Goal: Navigation & Orientation: Find specific page/section

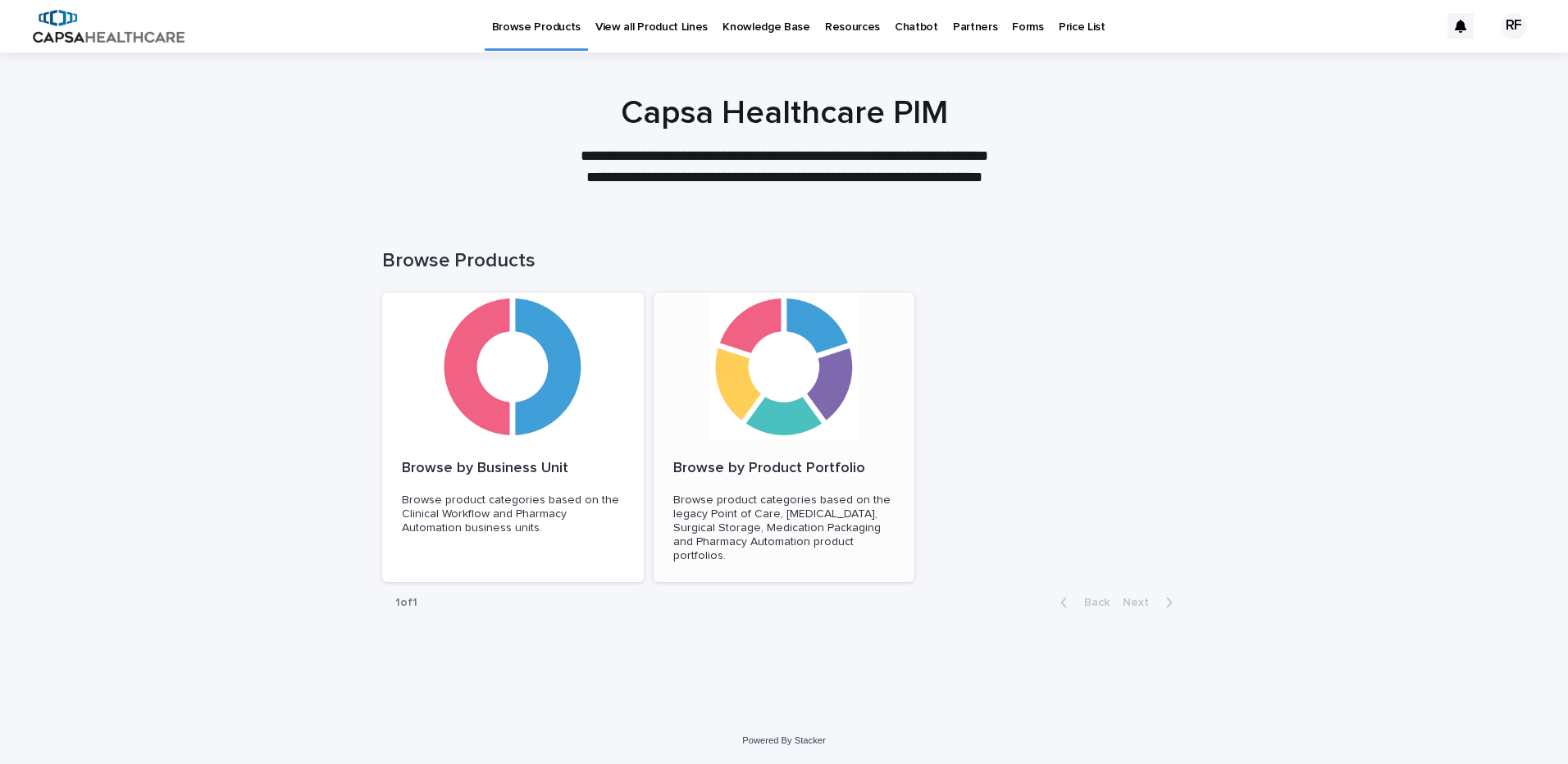
click at [763, 421] on div at bounding box center [784, 365] width 262 height 147
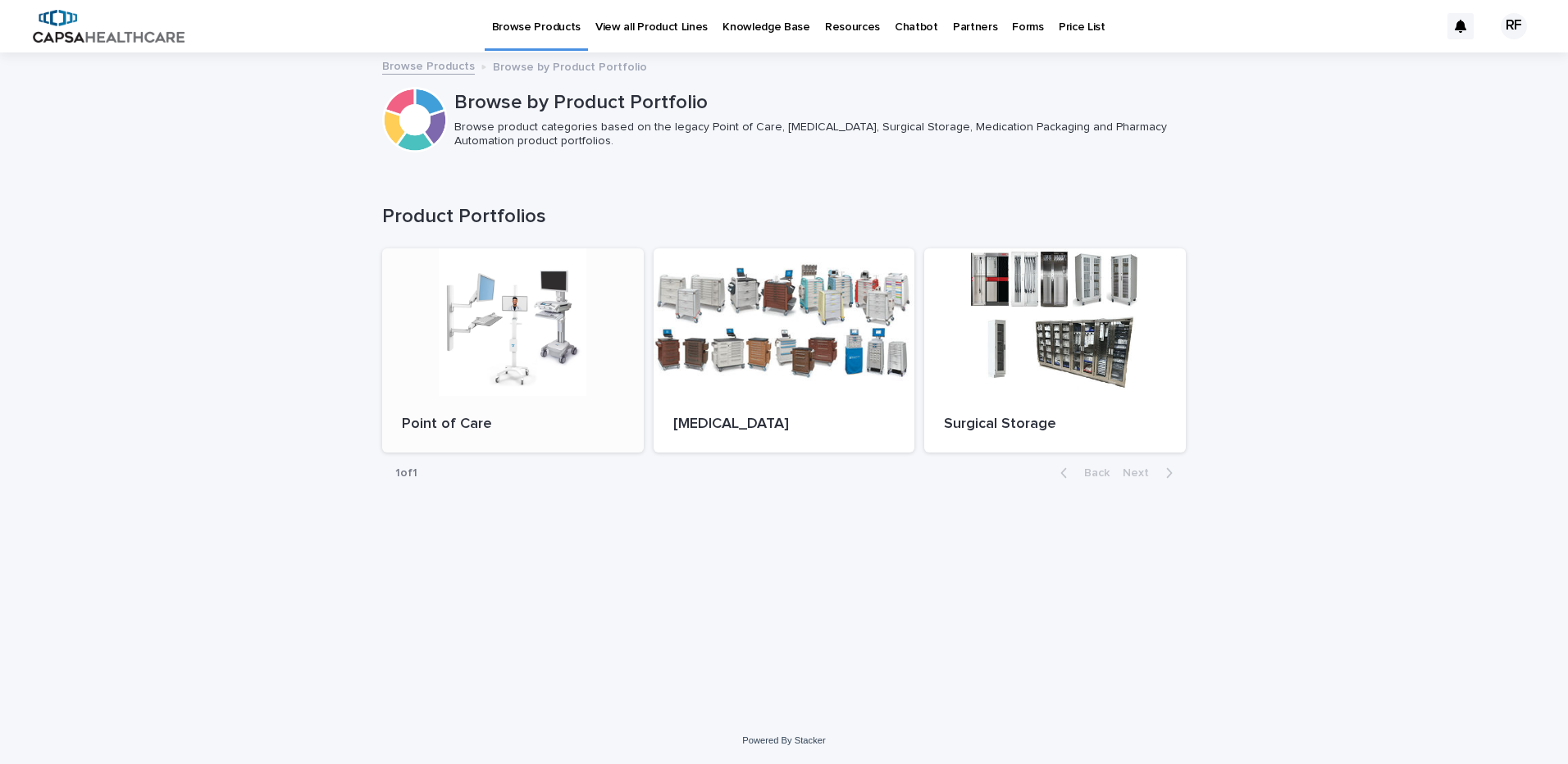
click at [483, 288] on div at bounding box center [513, 322] width 262 height 147
